Goal: Task Accomplishment & Management: Use online tool/utility

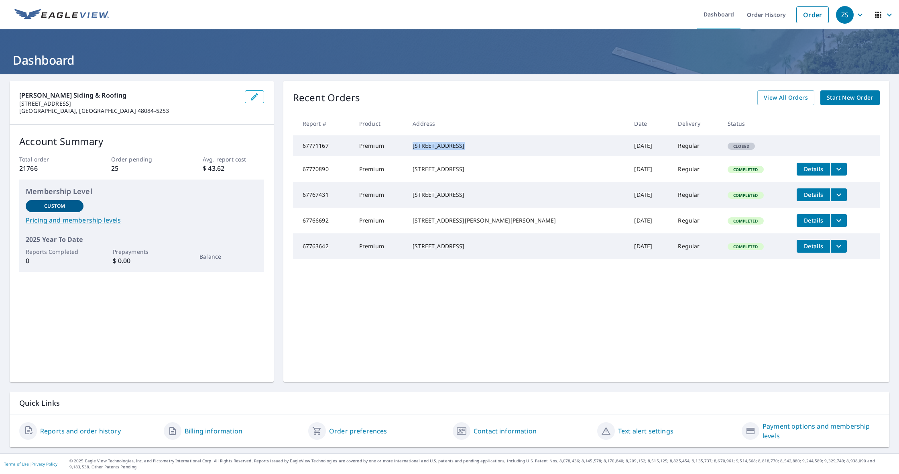
drag, startPoint x: 479, startPoint y: 145, endPoint x: 435, endPoint y: 143, distance: 43.8
click at [435, 143] on div "[STREET_ADDRESS]" at bounding box center [517, 146] width 209 height 8
copy div "53169 Ba J Er Ln"
click at [813, 14] on link "Order" at bounding box center [812, 14] width 33 height 17
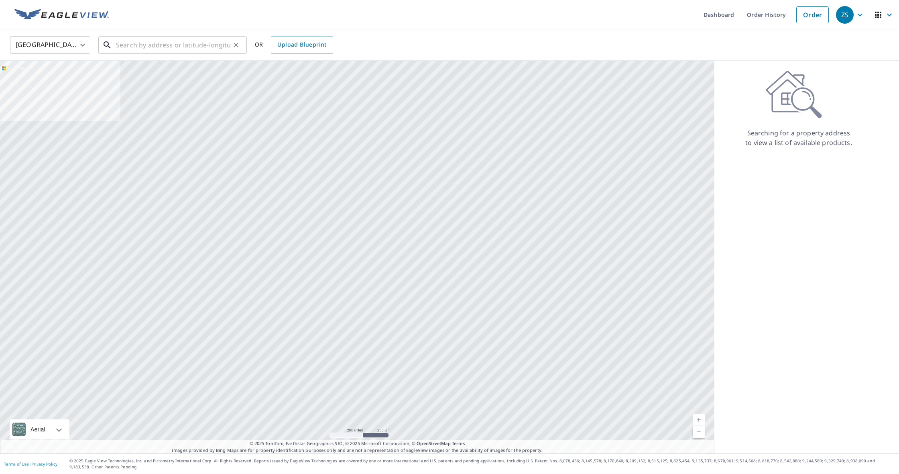
click at [184, 40] on input "text" at bounding box center [173, 45] width 114 height 22
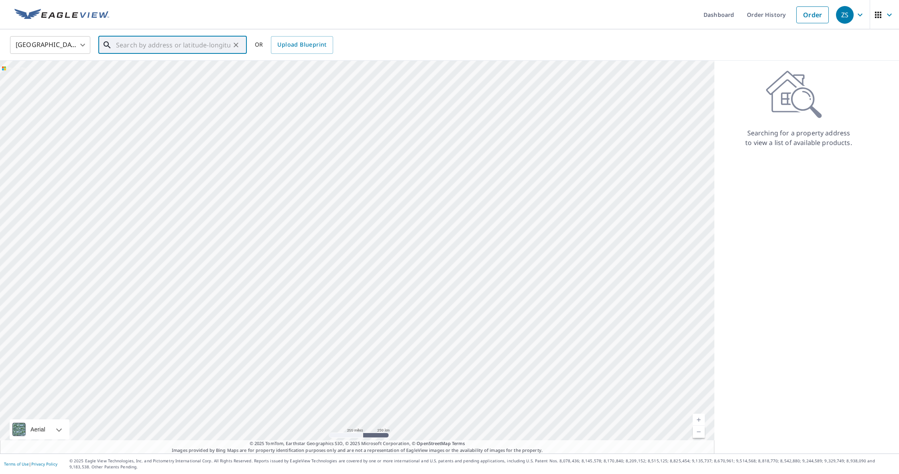
paste input "53169 Ba J Er Ln"
click at [173, 72] on span "53169 Ba J Er Ln" at bounding box center [177, 68] width 126 height 10
type input "[STREET_ADDRESS]"
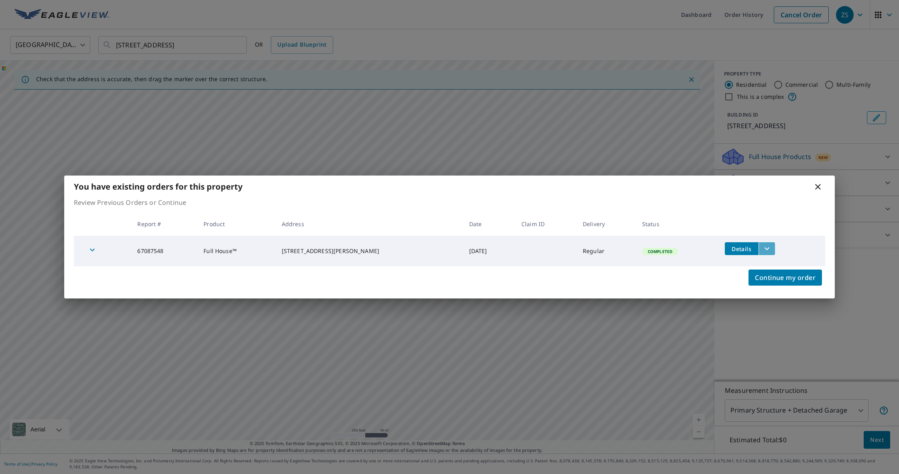
click at [763, 247] on icon "filesDropdownBtn-67087548" at bounding box center [767, 249] width 10 height 10
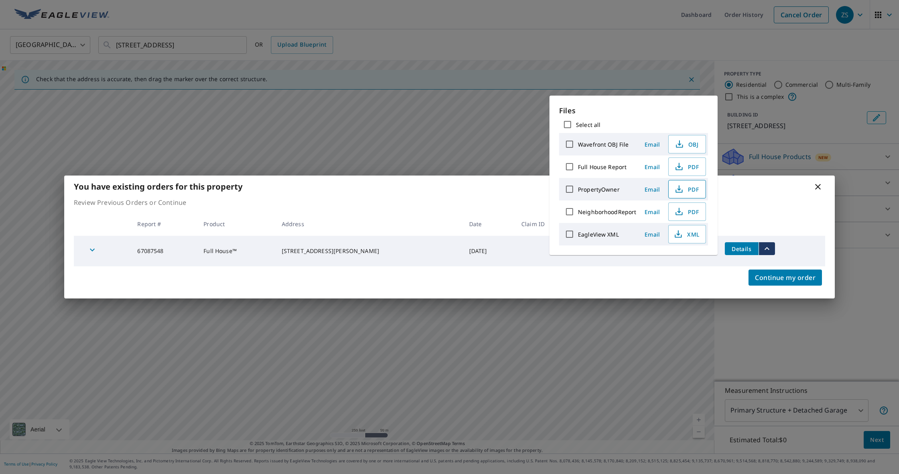
click at [684, 187] on span "PDF" at bounding box center [687, 189] width 26 height 10
